Goal: Transaction & Acquisition: Purchase product/service

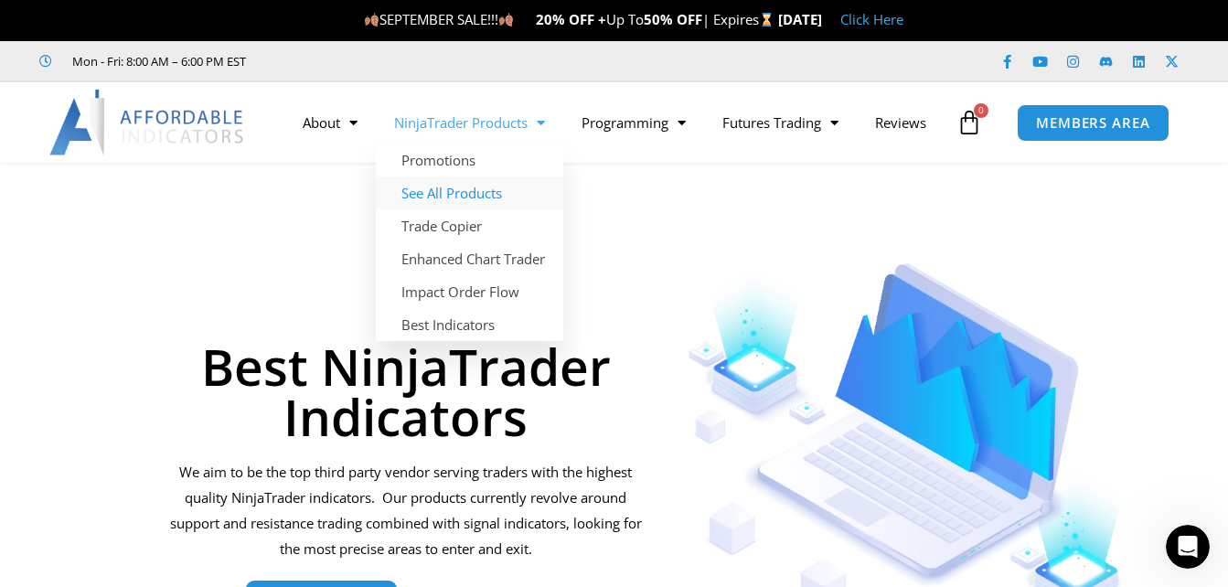
click at [444, 176] on link "See All Products" at bounding box center [469, 192] width 187 height 33
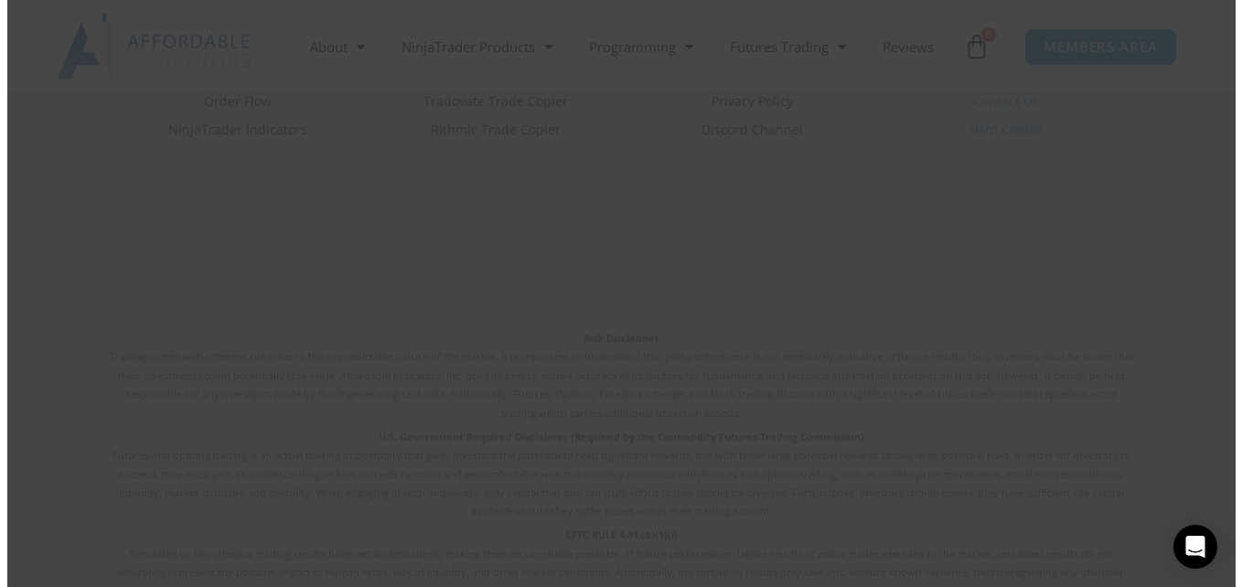
scroll to position [4934, 0]
